Goal: Task Accomplishment & Management: Use online tool/utility

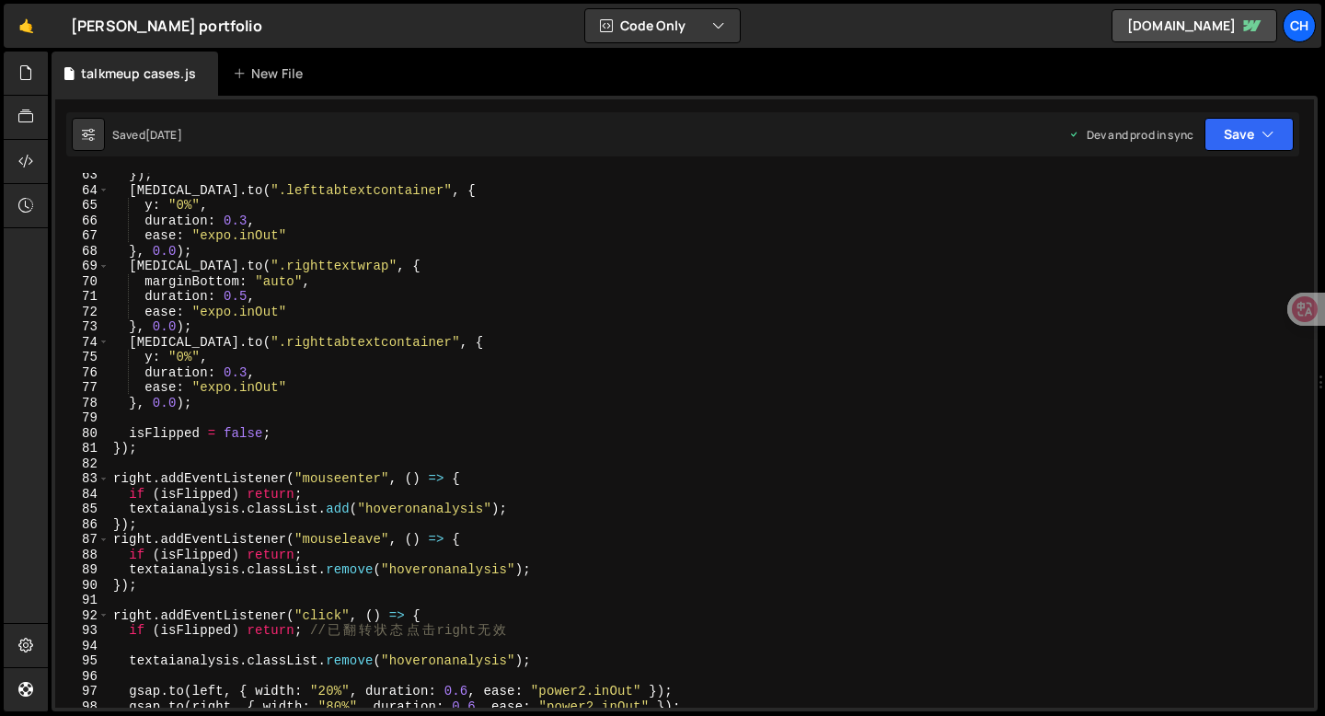
scroll to position [945, 0]
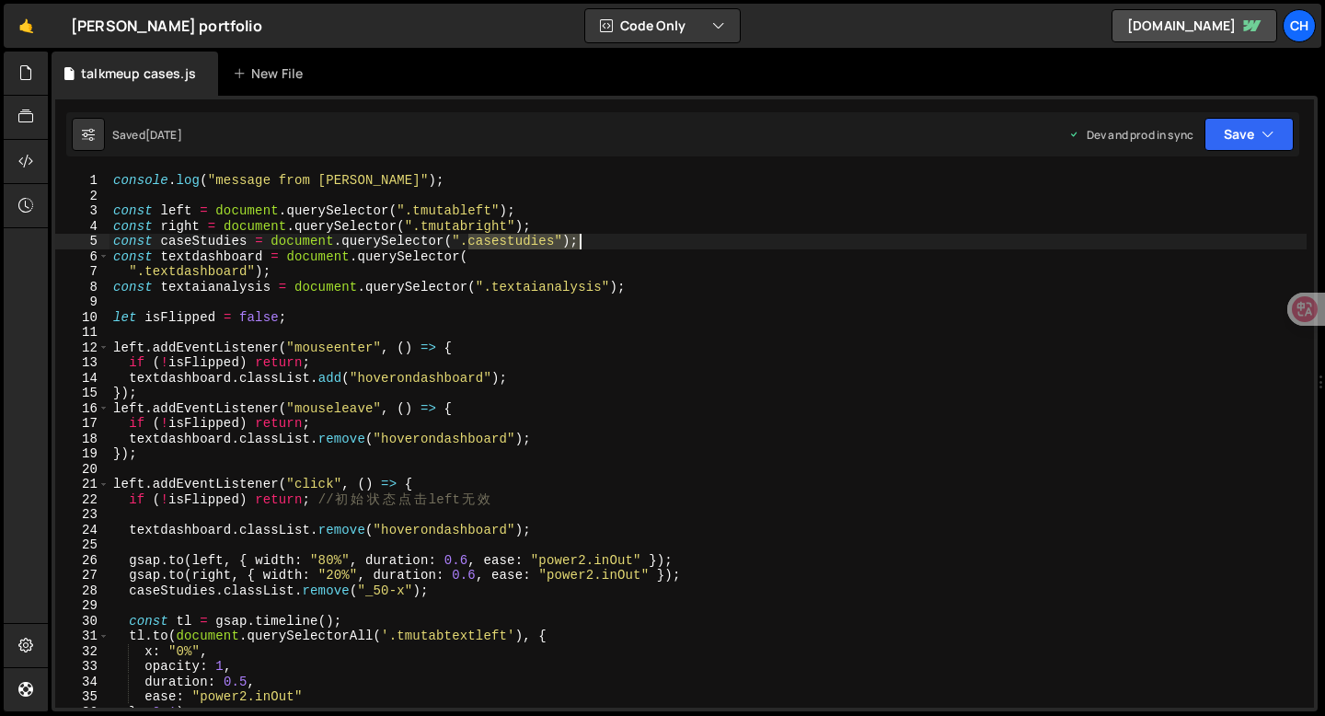
drag, startPoint x: 500, startPoint y: 240, endPoint x: 598, endPoint y: 240, distance: 98.5
click at [598, 240] on div "console . log ( "message from slater" ) ; const left = document . querySelector…" at bounding box center [708, 455] width 1197 height 565
click at [206, 271] on div "console . log ( "message from slater" ) ; const left = document . querySelector…" at bounding box center [708, 455] width 1197 height 565
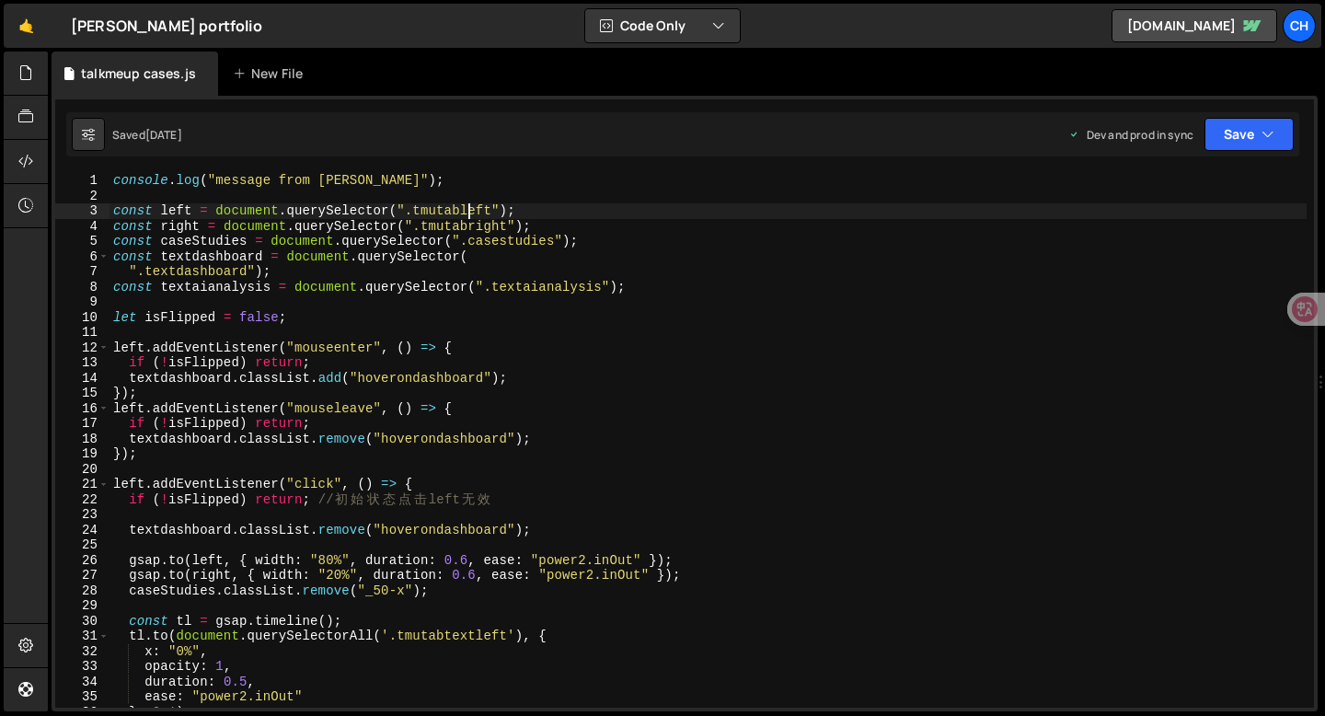
click at [469, 209] on div "console . log ( "message from slater" ) ; const left = document . querySelector…" at bounding box center [708, 455] width 1197 height 565
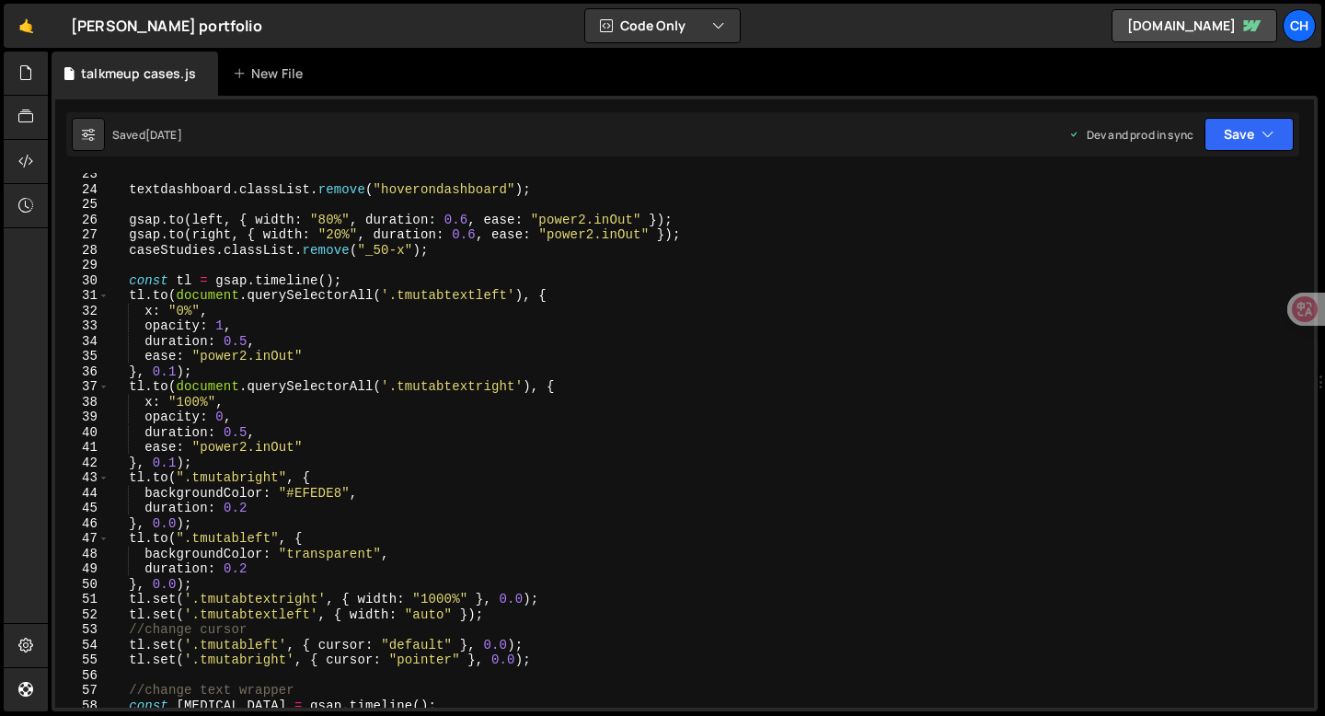
scroll to position [343, 0]
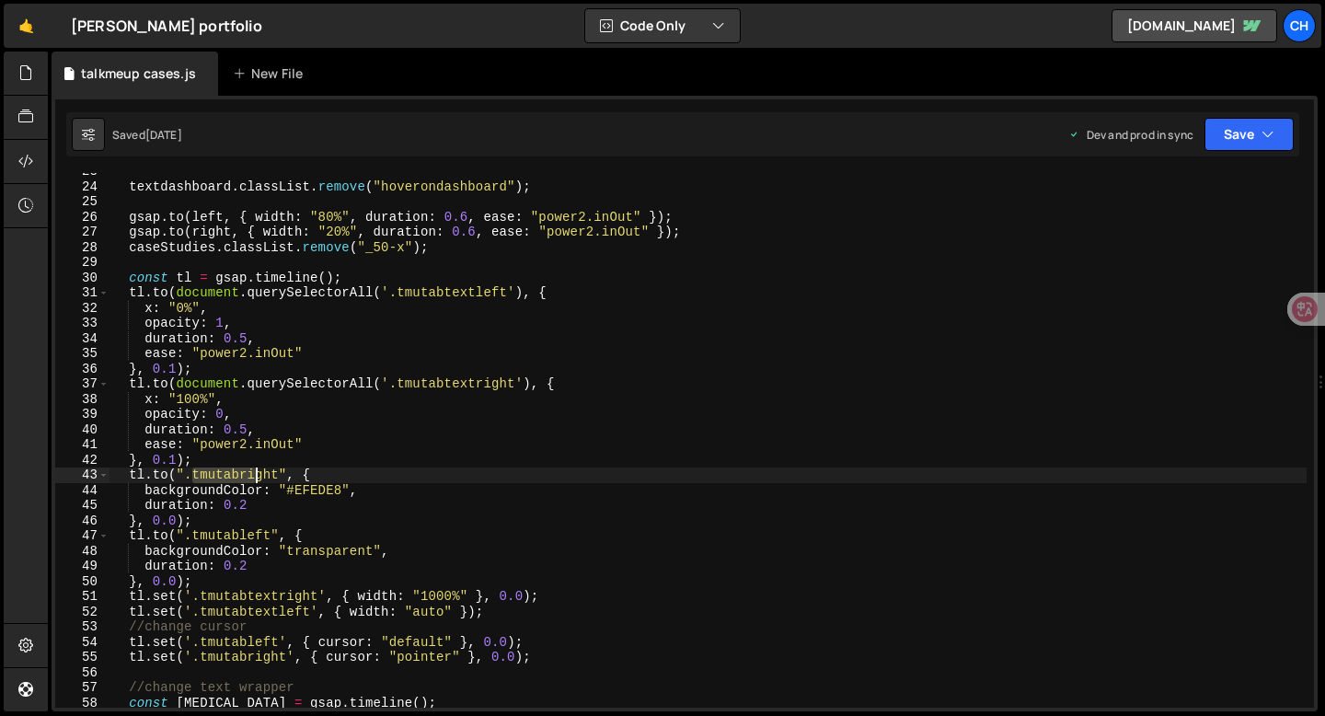
drag, startPoint x: 196, startPoint y: 468, endPoint x: 259, endPoint y: 468, distance: 62.6
click at [259, 468] on div "textdashboard . classList . remove ( "hoverondashboard" ) ; gsap . to ( left , …" at bounding box center [708, 446] width 1197 height 565
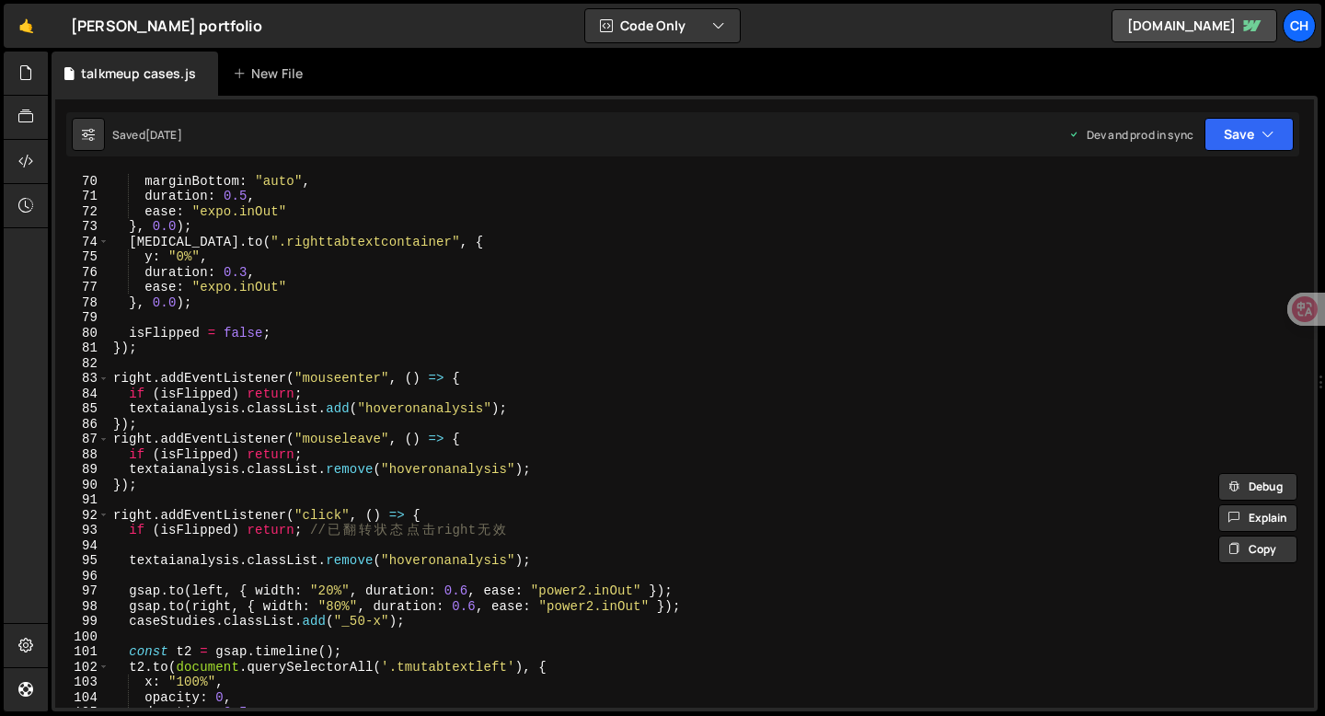
scroll to position [1049, 0]
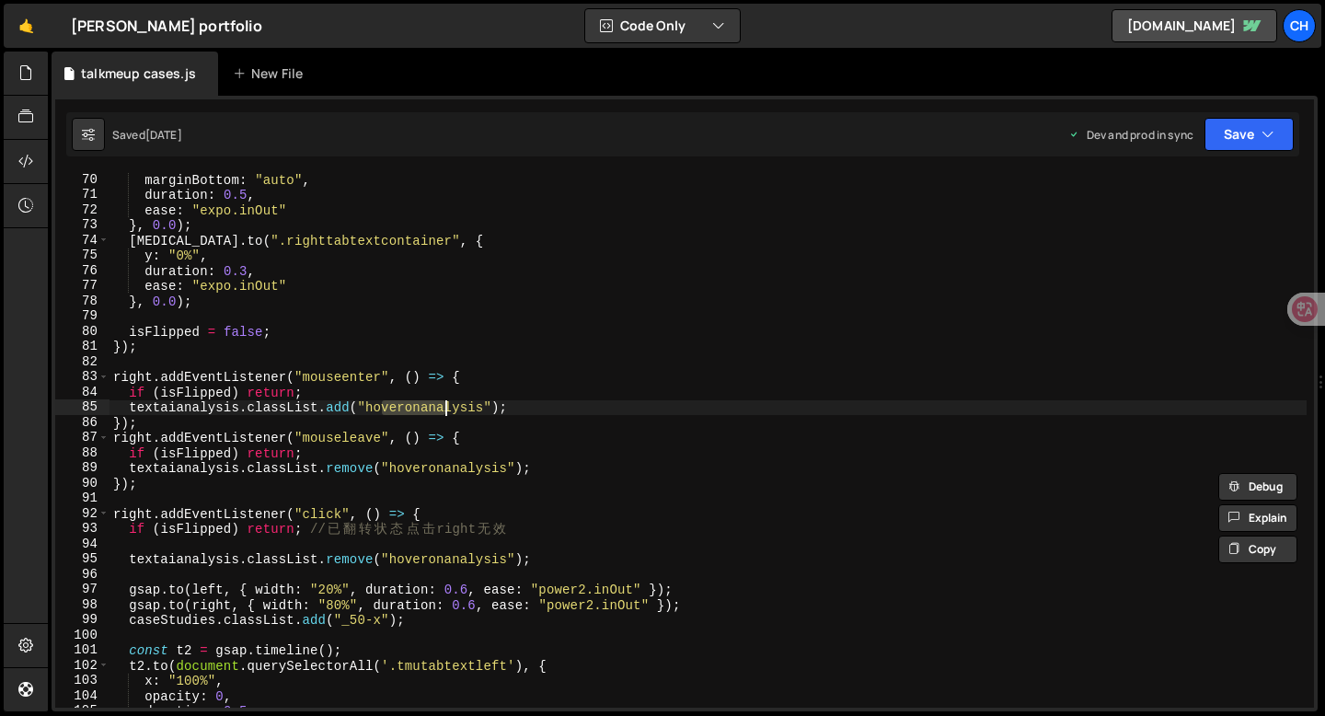
drag, startPoint x: 379, startPoint y: 405, endPoint x: 447, endPoint y: 410, distance: 68.3
click at [447, 410] on div "marginBottom : "auto" , duration : 0.5 , ease : "expo.inOut" } , 0.0 ) ; t3 . t…" at bounding box center [708, 454] width 1197 height 565
click at [447, 410] on div "marginBottom : "auto" , duration : 0.5 , ease : "expo.inOut" } , 0.0 ) ; t3 . t…" at bounding box center [708, 440] width 1197 height 535
click at [175, 410] on div "marginBottom : "auto" , duration : 0.5 , ease : "expo.inOut" } , 0.0 ) ; t3 . t…" at bounding box center [708, 454] width 1197 height 565
click at [300, 408] on div "marginBottom : "auto" , duration : 0.5 , ease : "expo.inOut" } , 0.0 ) ; t3 . t…" at bounding box center [708, 454] width 1197 height 565
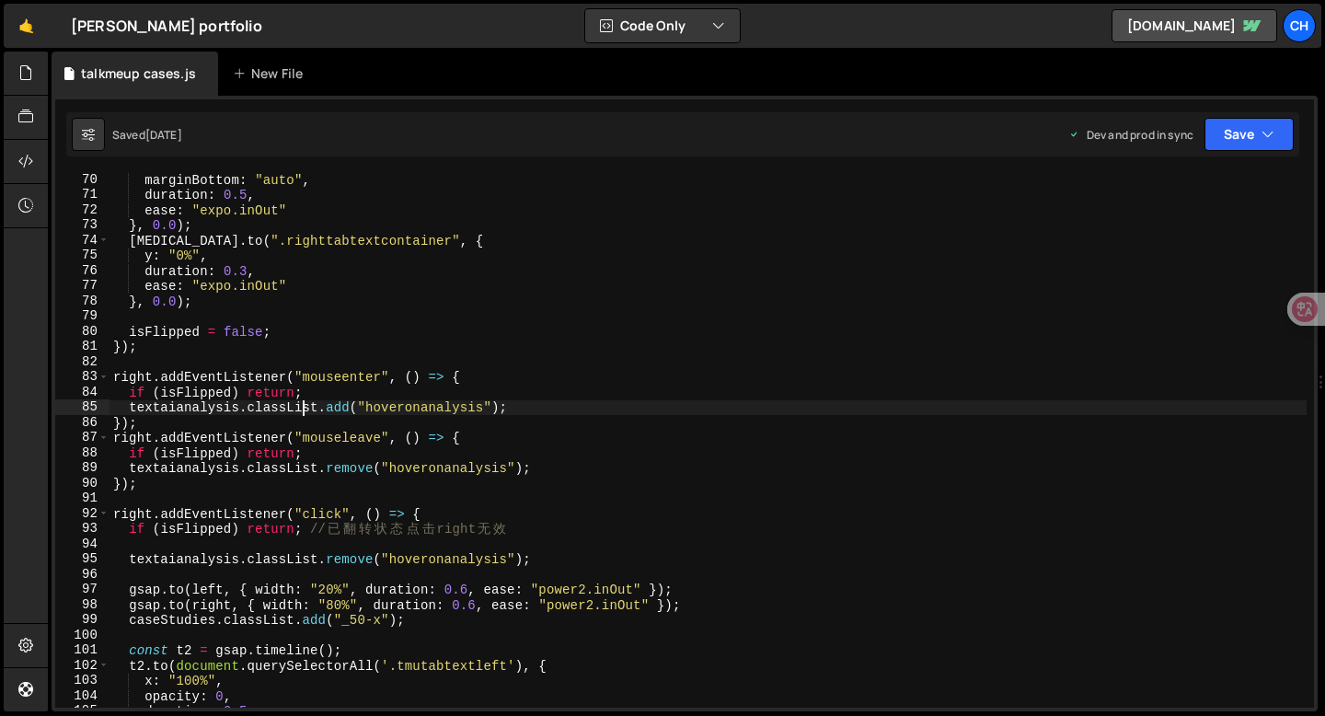
click at [437, 410] on div "marginBottom : "auto" , duration : 0.5 , ease : "expo.inOut" } , 0.0 ) ; t3 . t…" at bounding box center [708, 454] width 1197 height 565
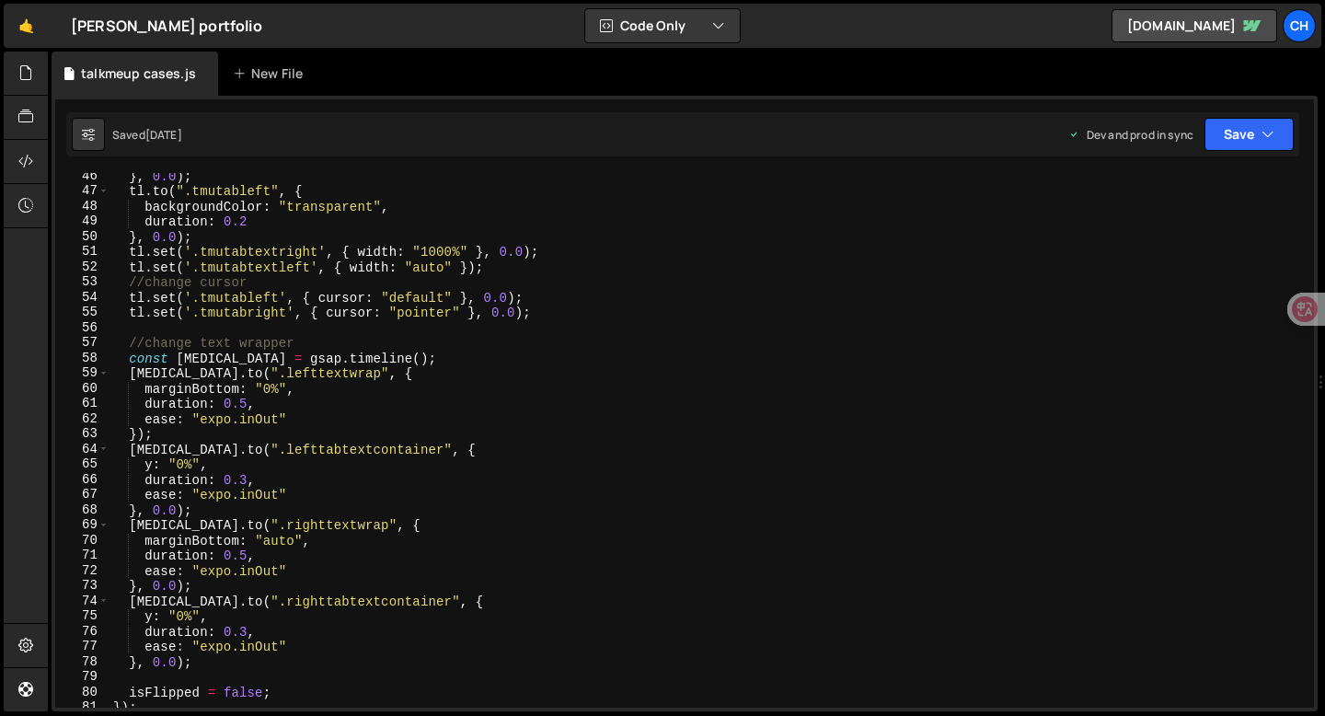
scroll to position [666, 0]
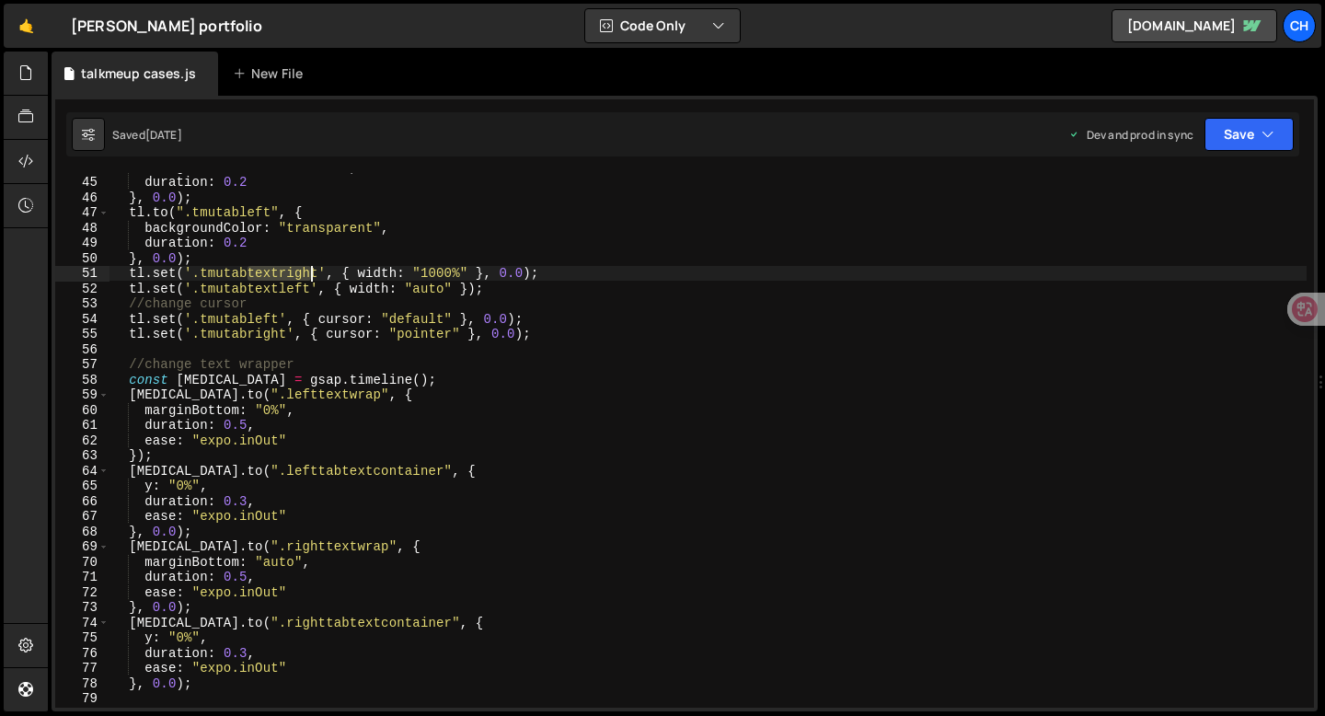
drag, startPoint x: 247, startPoint y: 276, endPoint x: 308, endPoint y: 273, distance: 61.7
click at [308, 273] on div "backgroundColor : "#EFEDE8" , duration : 0.2 } , 0.0 ) ; tl . to ( ".tmutableft…" at bounding box center [708, 441] width 1197 height 565
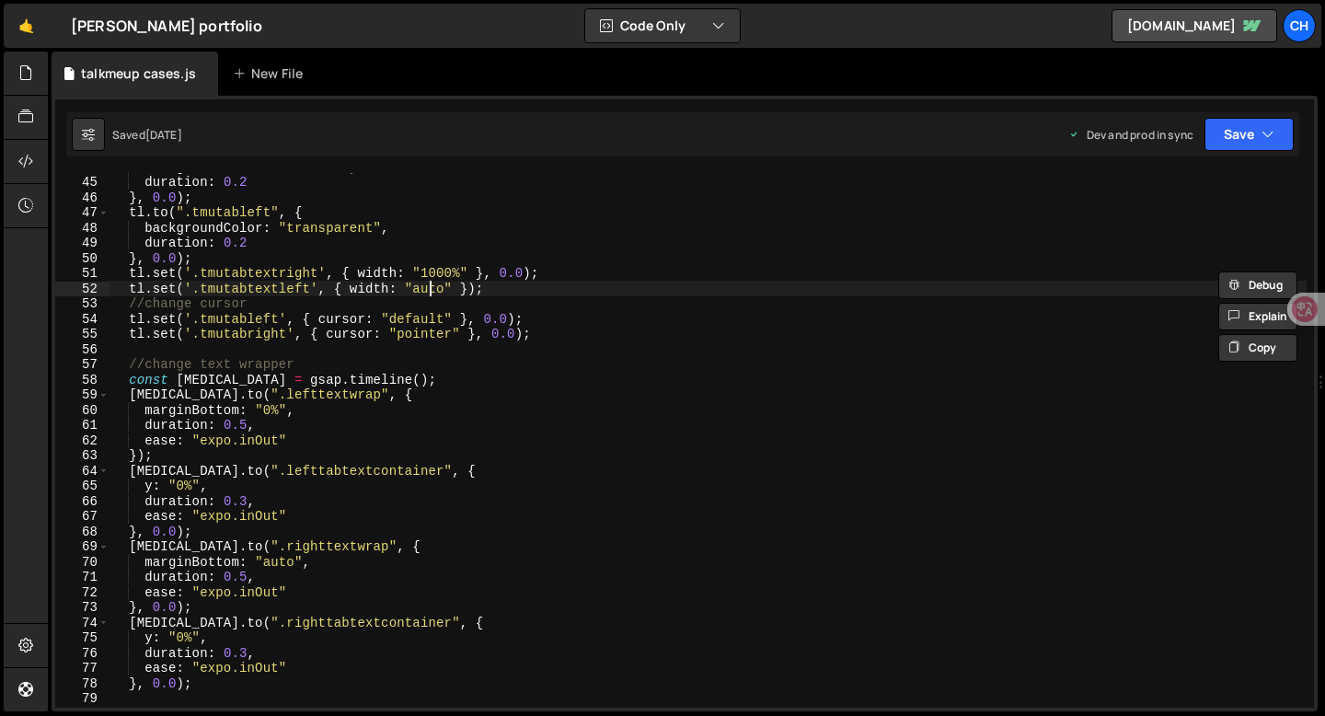
click at [428, 289] on div "backgroundColor : "#EFEDE8" , duration : 0.2 } , 0.0 ) ; tl . to ( ".tmutableft…" at bounding box center [708, 441] width 1197 height 565
click at [421, 318] on div "backgroundColor : "#EFEDE8" , duration : 0.2 } , 0.0 ) ; tl . to ( ".tmutableft…" at bounding box center [708, 441] width 1197 height 565
click at [285, 286] on div "backgroundColor : "#EFEDE8" , duration : 0.2 } , 0.0 ) ; tl . to ( ".tmutableft…" at bounding box center [708, 441] width 1197 height 565
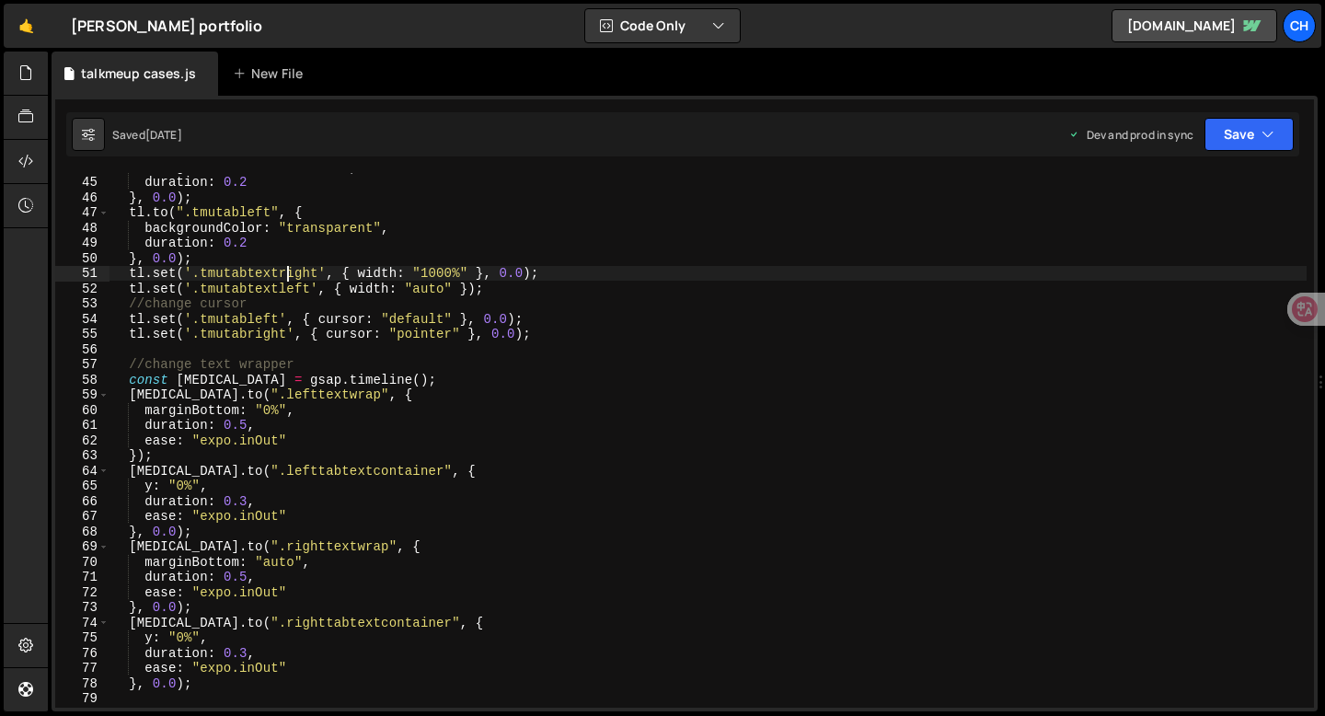
click at [289, 271] on div "backgroundColor : "#EFEDE8" , duration : 0.2 } , 0.0 ) ; tl . to ( ".tmutableft…" at bounding box center [708, 441] width 1197 height 565
click at [282, 290] on div "backgroundColor : "#EFEDE8" , duration : 0.2 } , 0.0 ) ; tl . to ( ".tmutableft…" at bounding box center [708, 441] width 1197 height 565
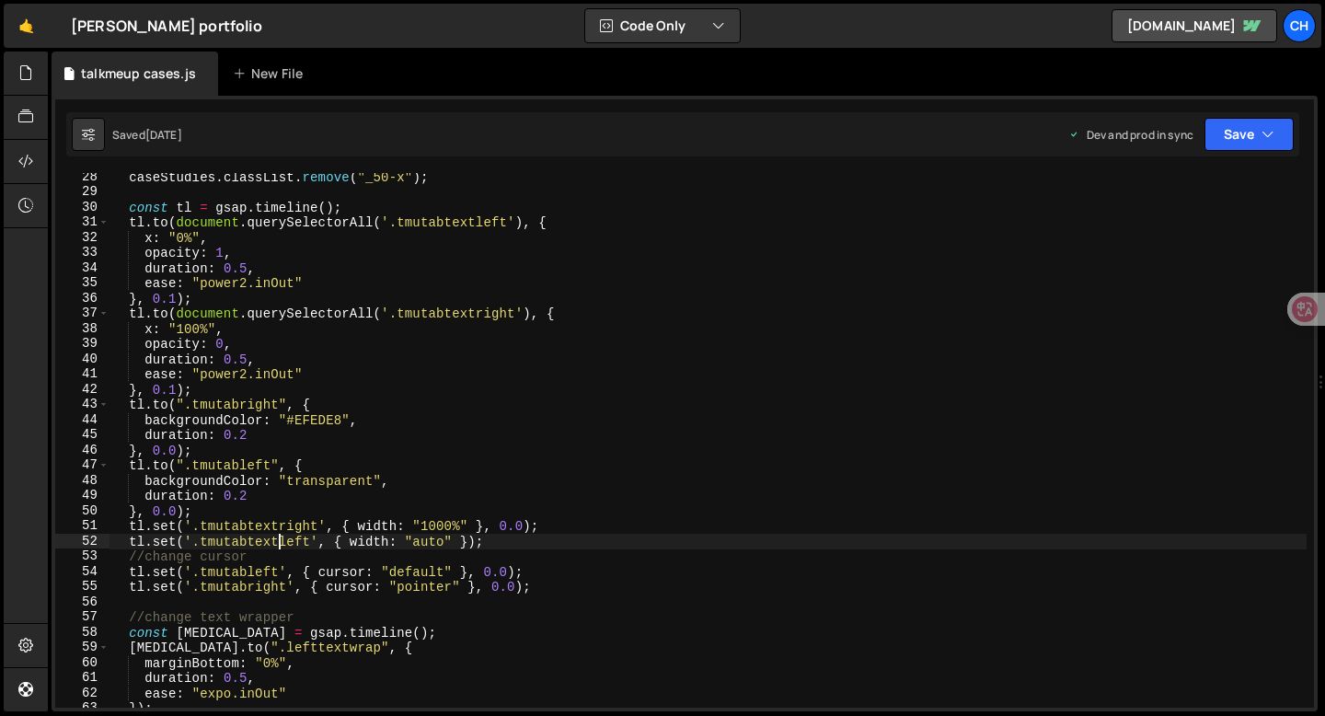
scroll to position [414, 0]
click at [480, 222] on div "caseStudies . classList . remove ( "_50-x" ) ; const tl = gsap . timeline ( ) ;…" at bounding box center [708, 451] width 1197 height 565
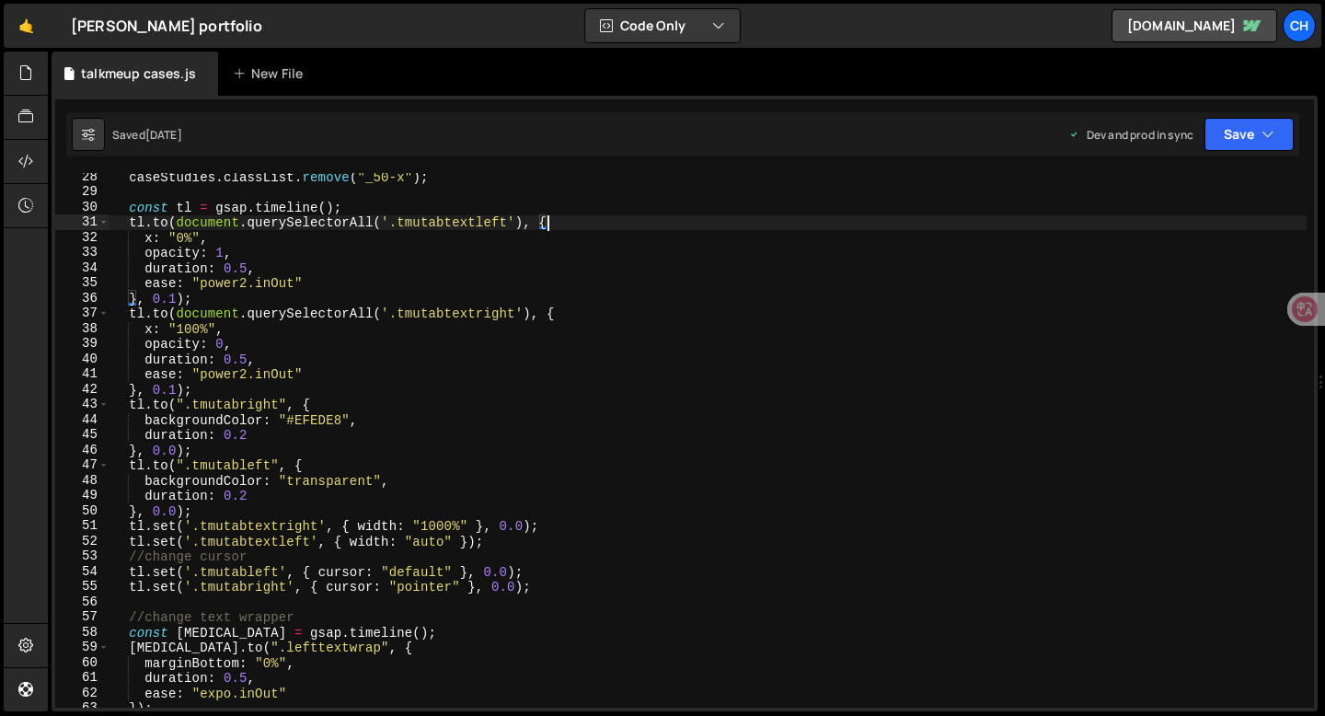
click at [560, 227] on div "caseStudies . classList . remove ( "_50-x" ) ; const tl = gsap . timeline ( ) ;…" at bounding box center [708, 451] width 1197 height 565
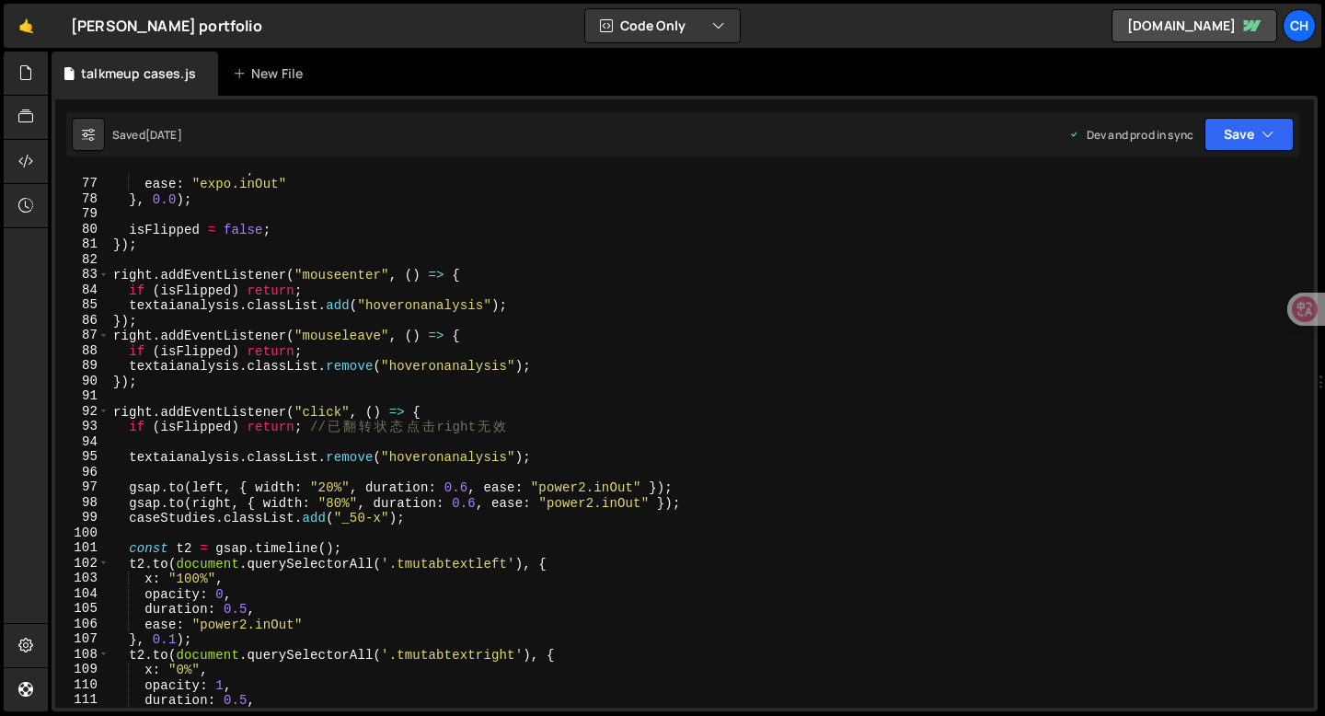
scroll to position [1154, 0]
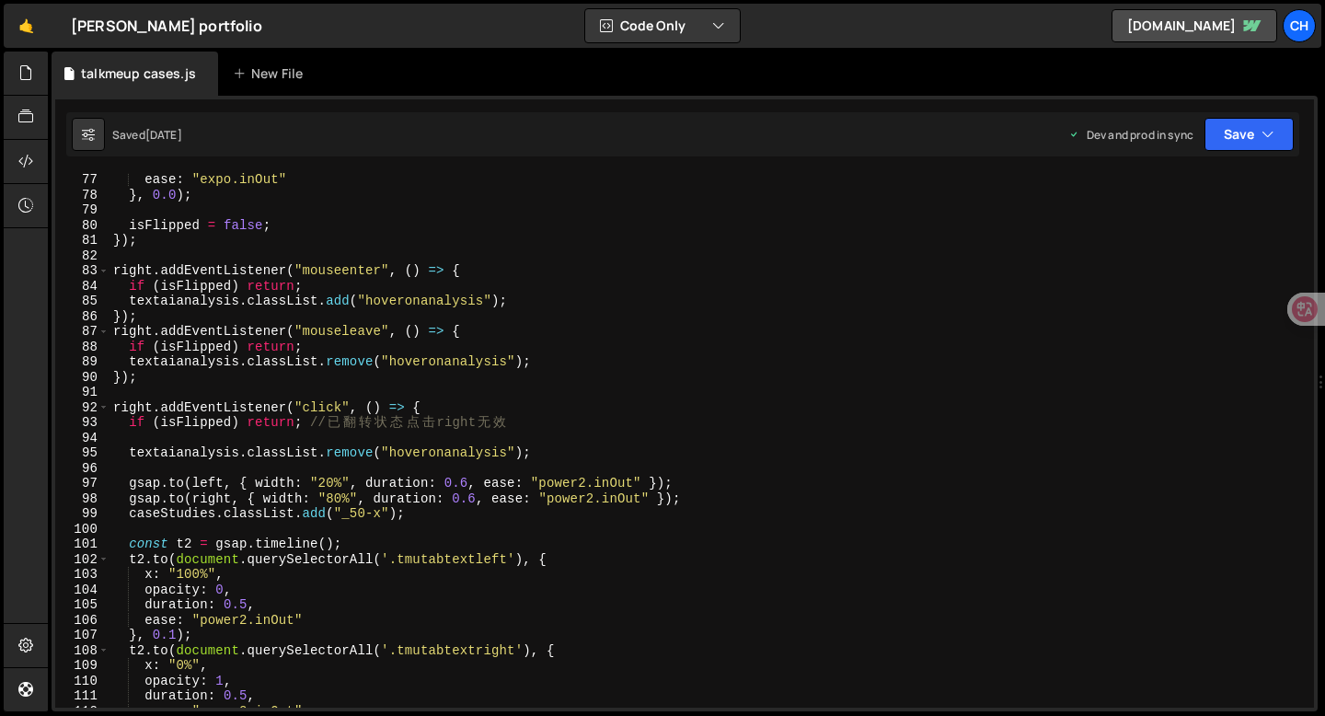
click at [468, 302] on div "ease : "expo.inOut" } , 0.0 ) ; isFlipped = false ; }) ; right . addEventListen…" at bounding box center [708, 454] width 1197 height 565
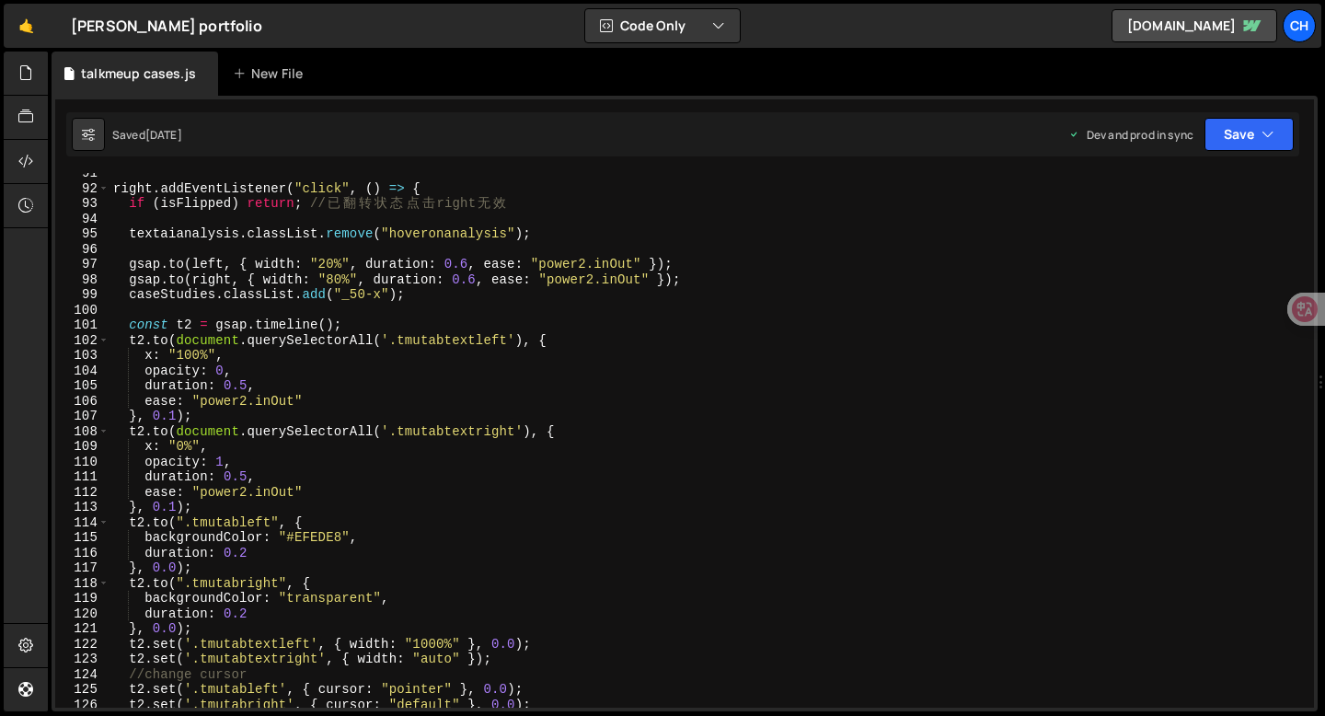
scroll to position [1380, 0]
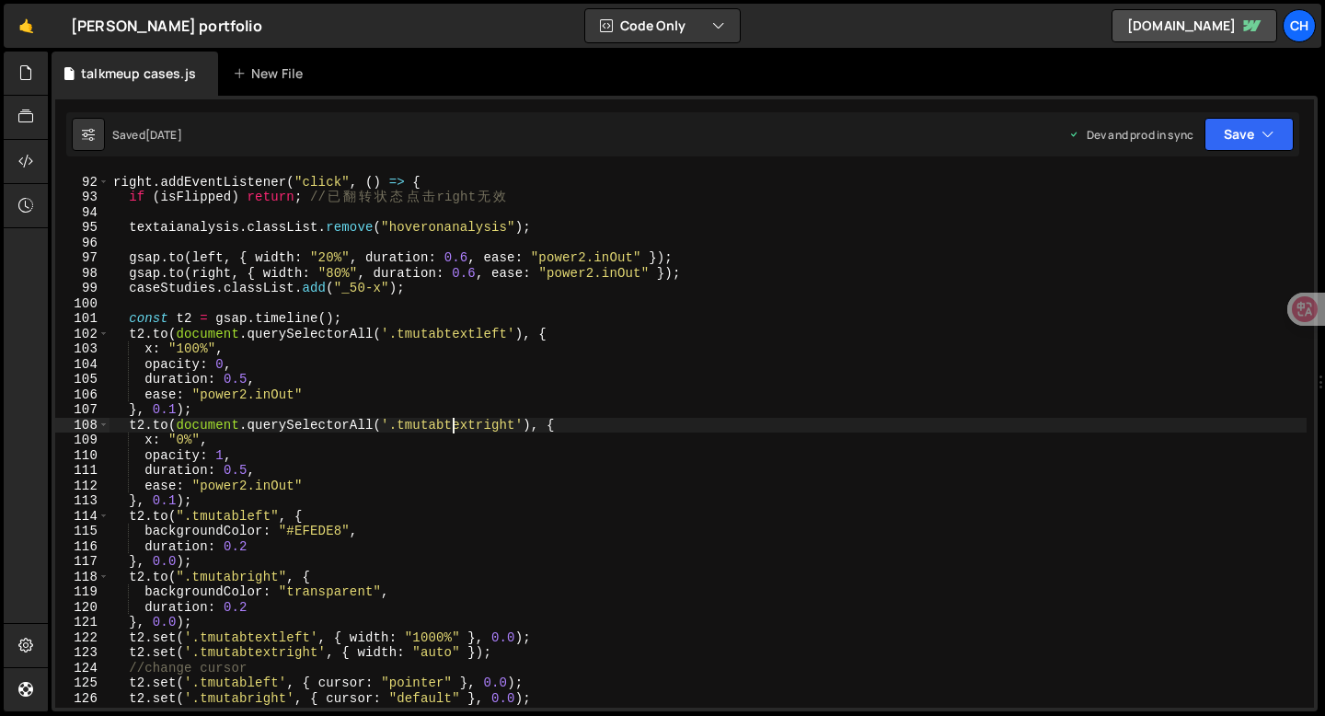
click at [455, 426] on div "right . addEventListener ( "click" , ( ) => { if ( isFlipped ) return ; // 已 翻 …" at bounding box center [708, 441] width 1197 height 565
type textarea "[DOMAIN_NAME](document.querySelectorAll('.tmutabtextright'), {"
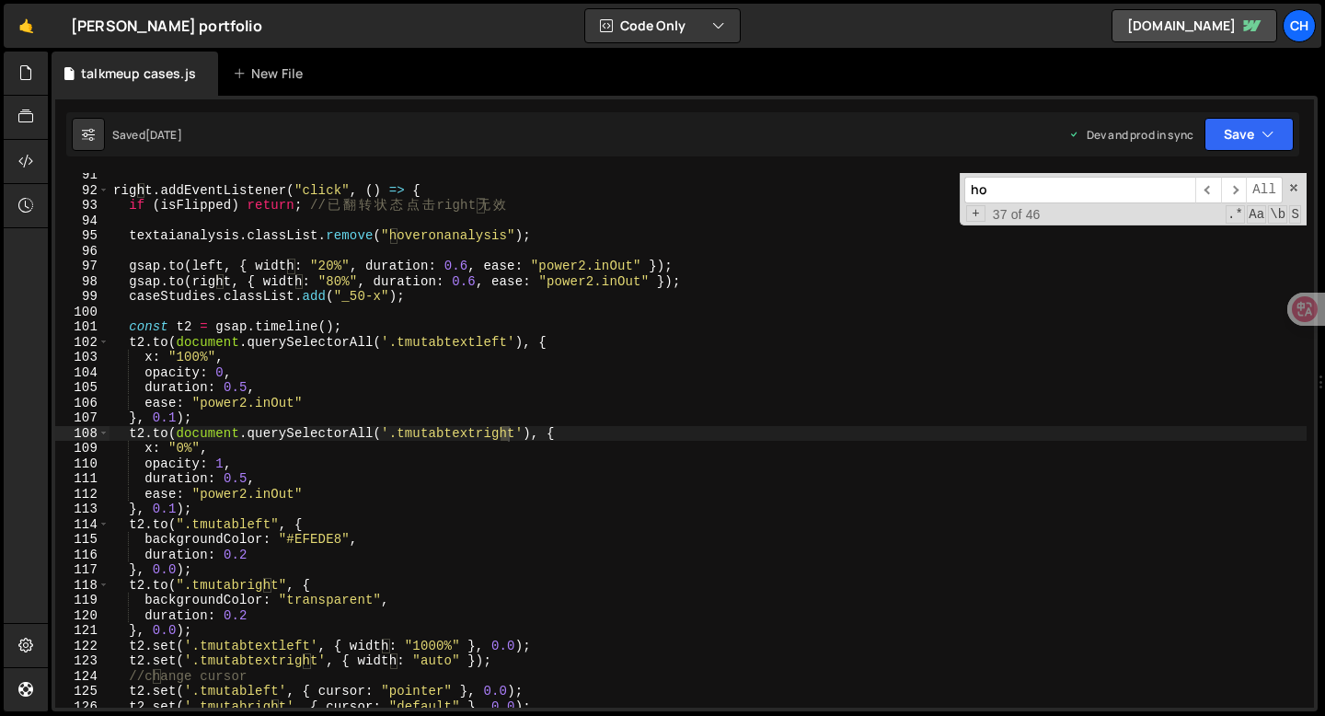
scroll to position [0, 0]
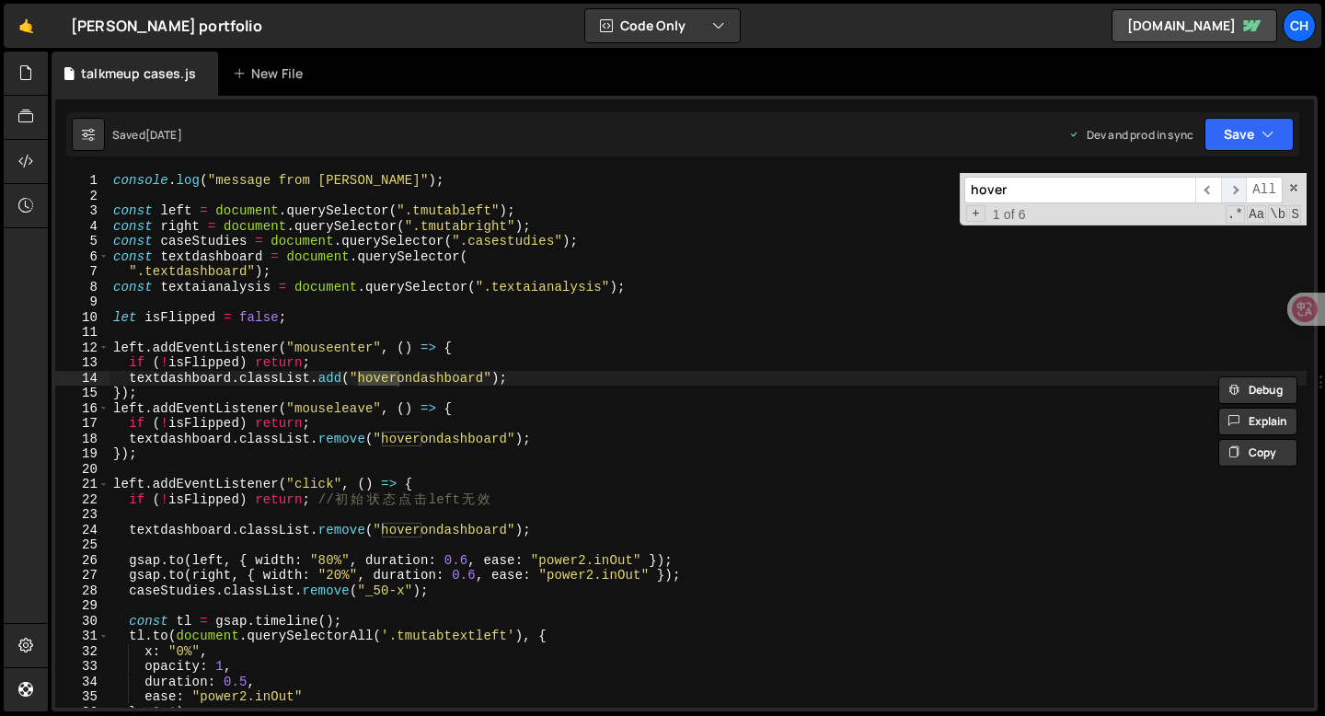
type input "hover"
click at [1231, 191] on span "​" at bounding box center [1234, 190] width 26 height 27
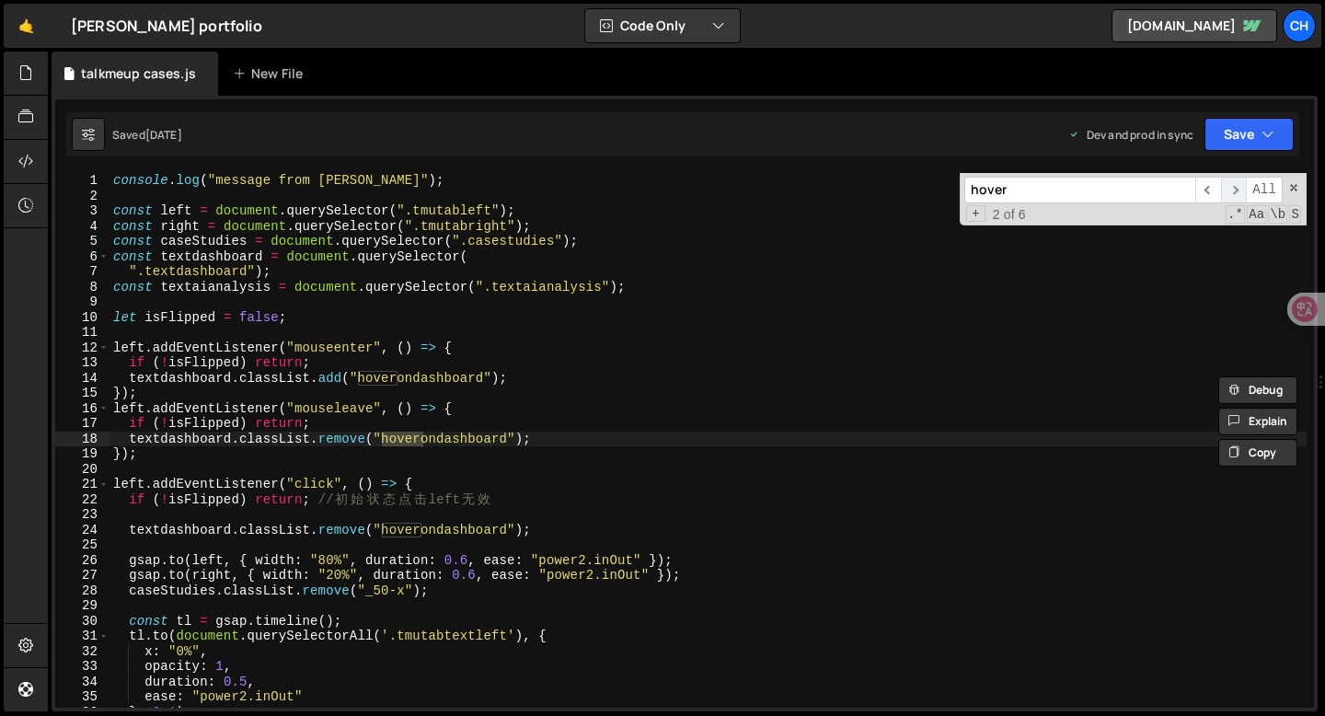
click at [1231, 191] on span "​" at bounding box center [1234, 190] width 26 height 27
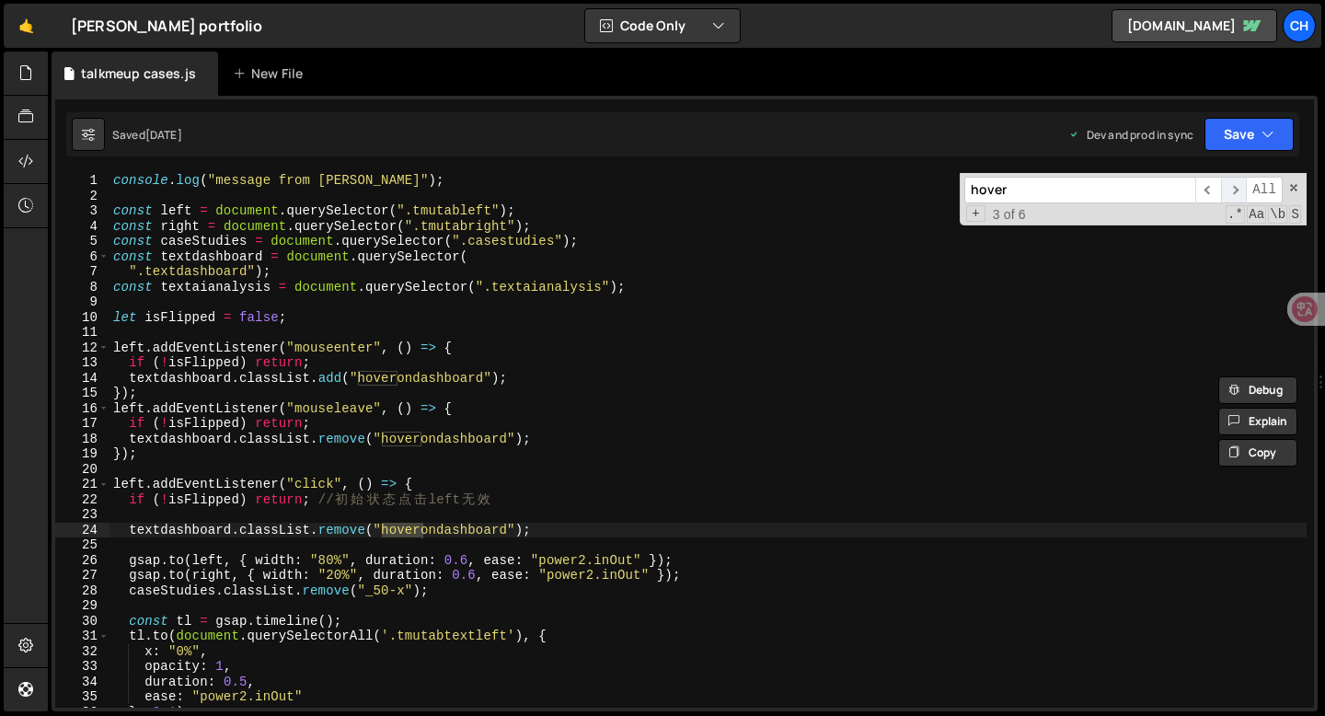
click at [1231, 191] on span "​" at bounding box center [1234, 190] width 26 height 27
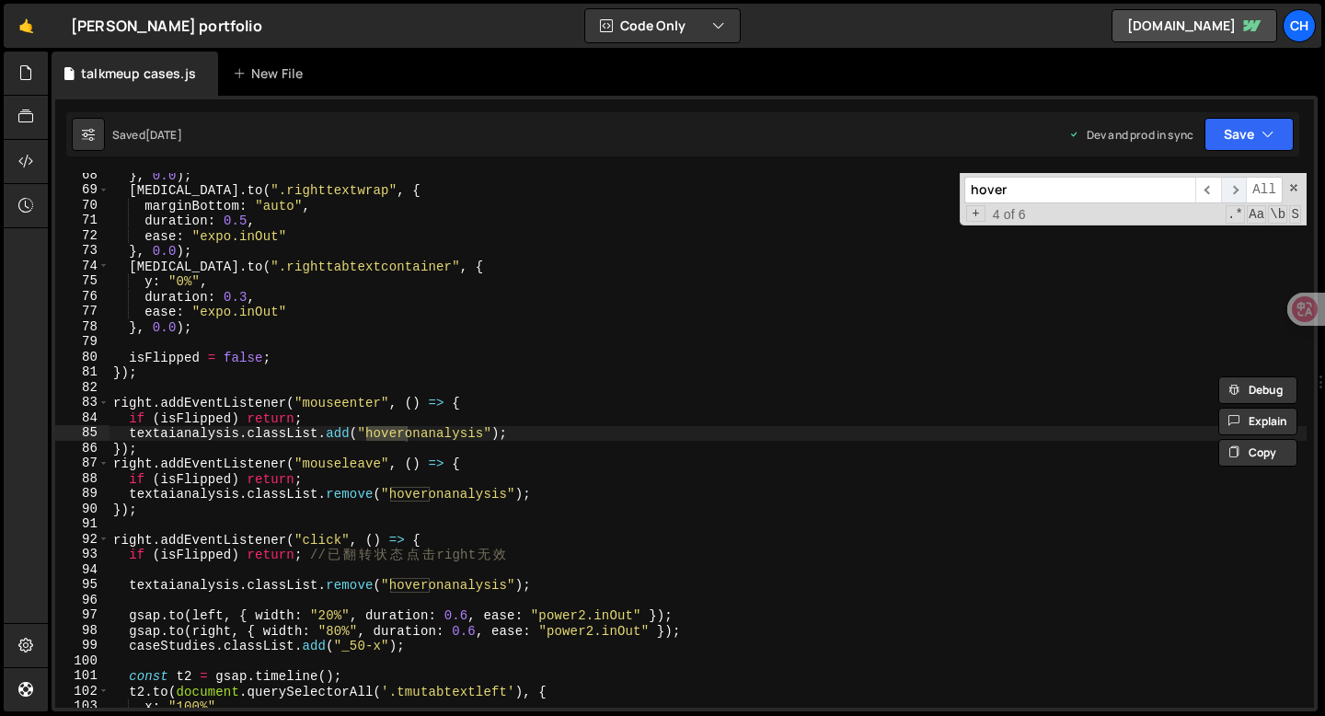
scroll to position [1023, 0]
click at [1231, 191] on span "​" at bounding box center [1234, 190] width 26 height 27
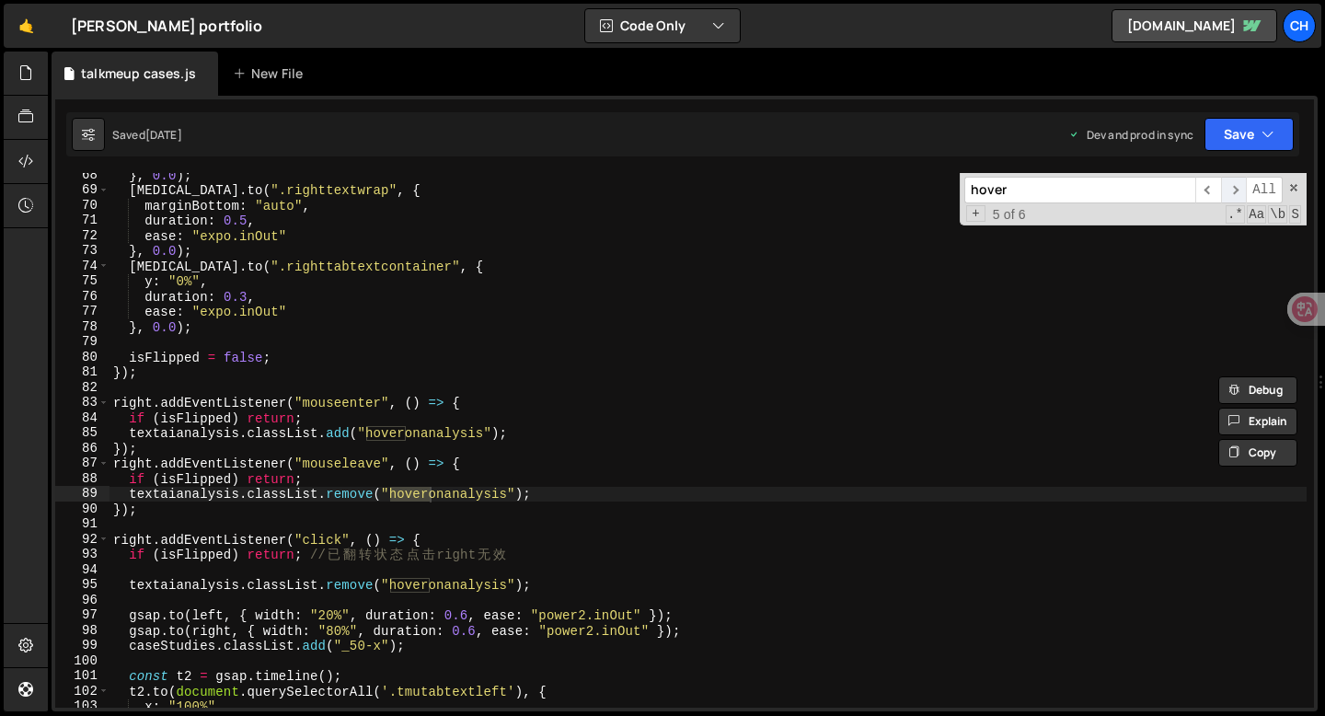
click at [1231, 191] on span "​" at bounding box center [1234, 190] width 26 height 27
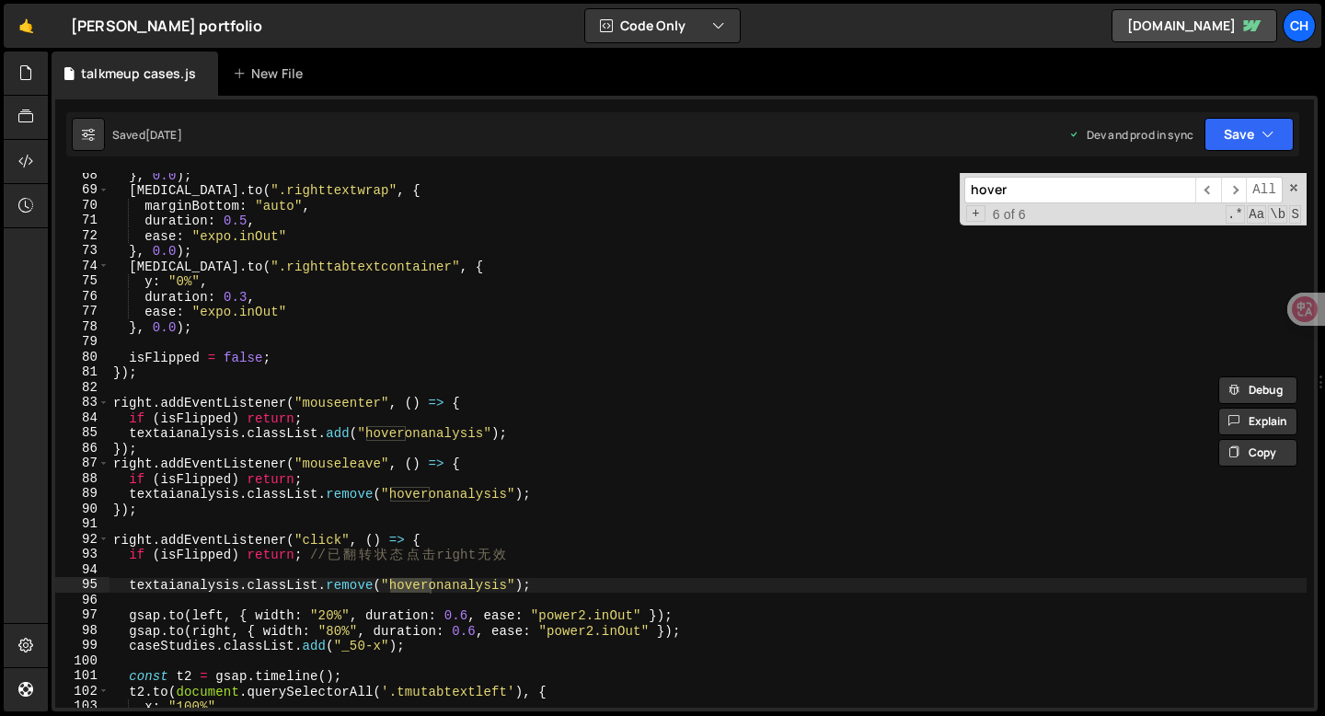
type textarea "textaianalysis.classList.add("hoveronanalysis");"
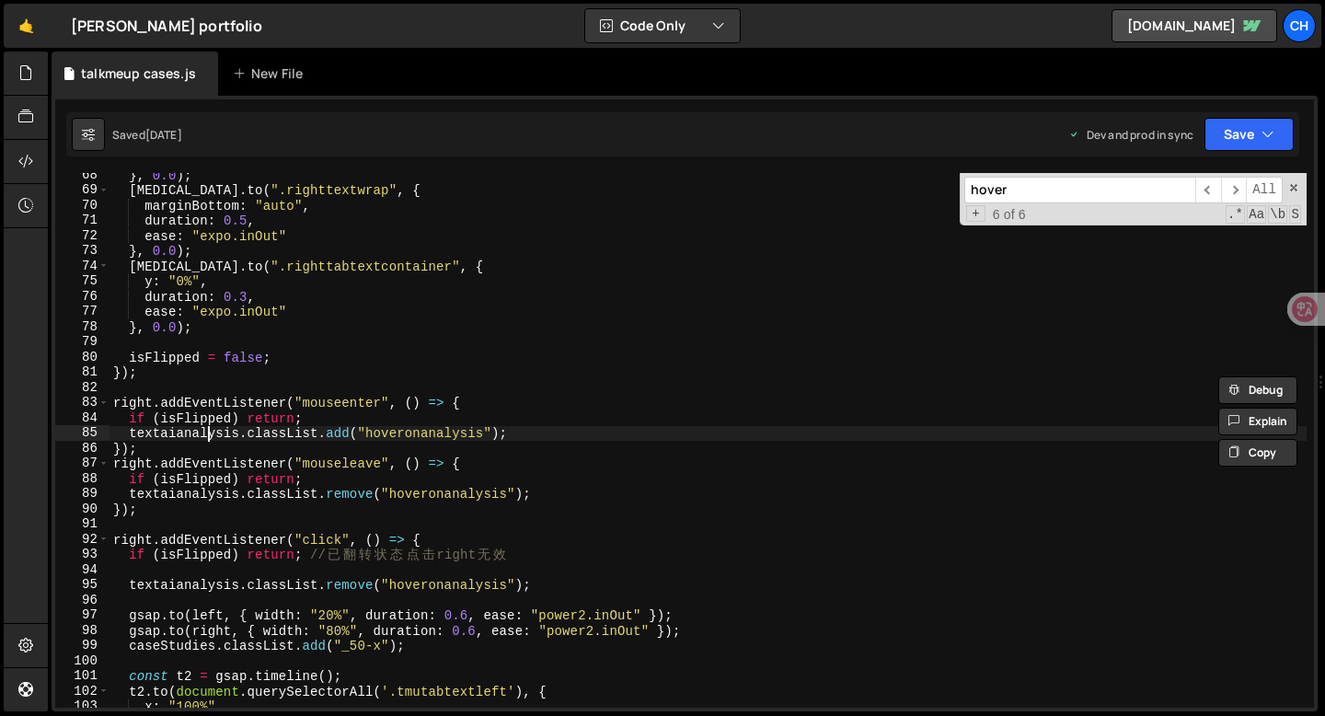
click at [212, 436] on div "} , 0.0 ) ; t3 . to ( ".righttextwrap" , { marginBottom : "auto" , duration : 0…" at bounding box center [708, 449] width 1197 height 565
